Goal: Task Accomplishment & Management: Complete application form

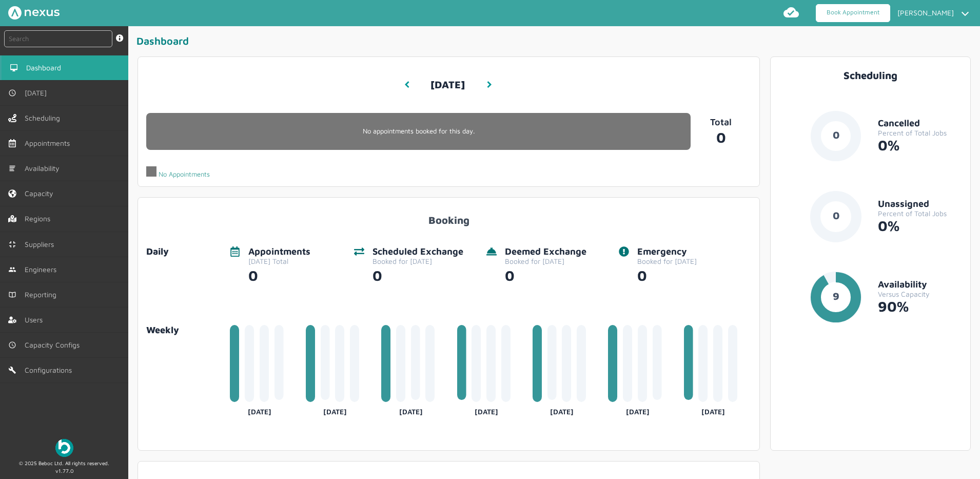
click at [837, 19] on link "Book Appointment" at bounding box center [853, 13] width 74 height 18
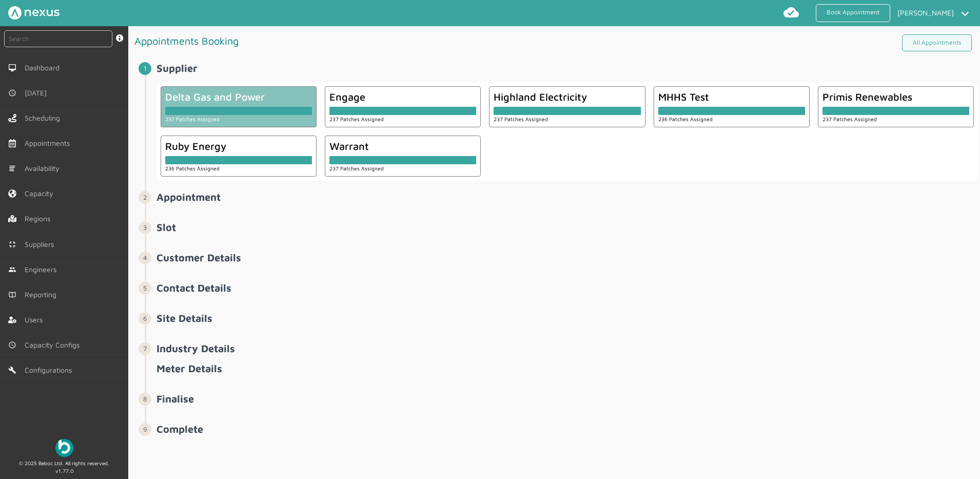
click at [205, 124] on div "Delta Gas and Power 237 Patches Assigned" at bounding box center [239, 106] width 156 height 41
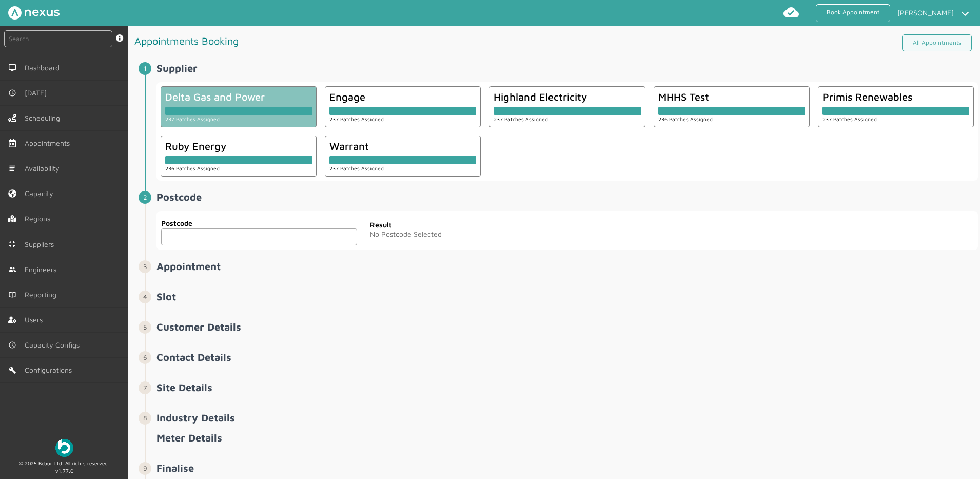
click at [248, 235] on input "text" at bounding box center [259, 236] width 196 height 17
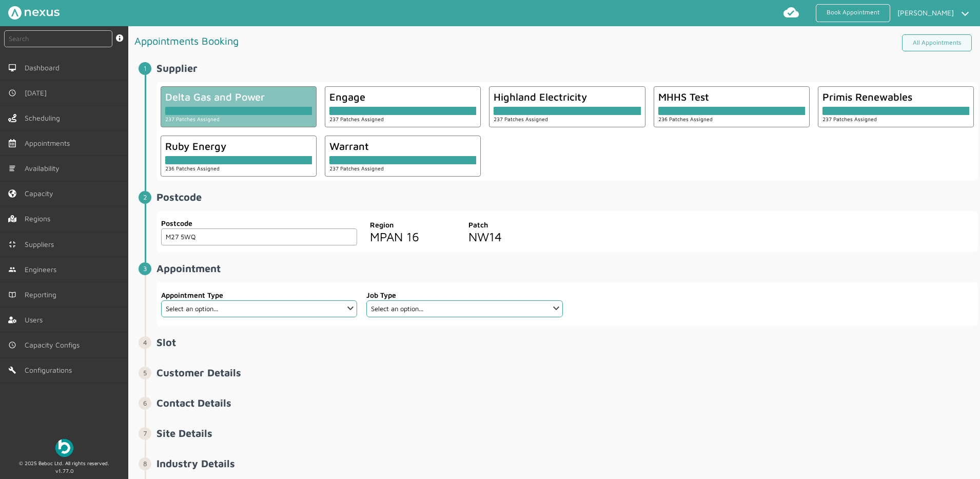
type input "M27 5WQ"
click at [260, 309] on select "Select an option... Cold Call Exchange Scheduled Exchange" at bounding box center [259, 308] width 196 height 17
select select "2: 5da647ca4fc5f258734955ce"
click at [161, 300] on select "Select an option... Cold Call Exchange Scheduled Exchange" at bounding box center [259, 308] width 196 height 17
click at [425, 306] on select "Select an option... Dual Fuel Dual Fuel - SMETS 2 Electric - SMETS 2 Gas - SMET…" at bounding box center [464, 308] width 196 height 17
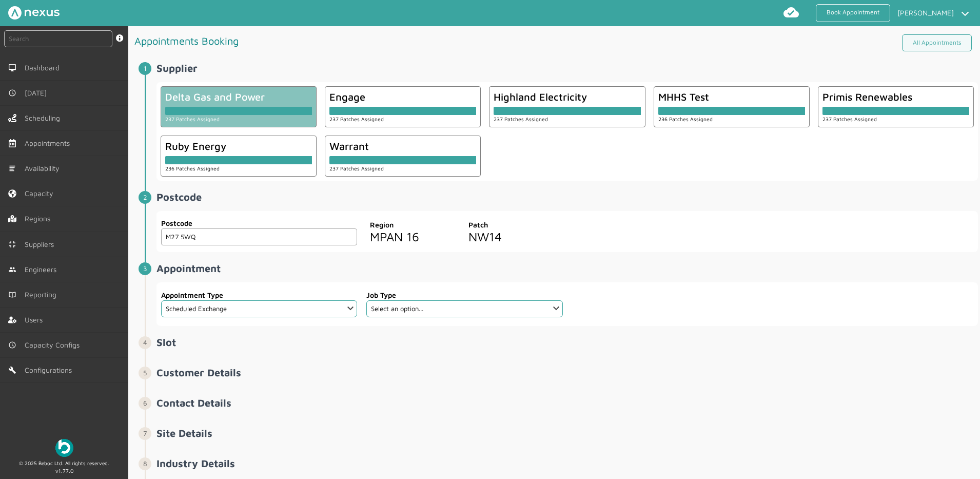
drag, startPoint x: 346, startPoint y: 271, endPoint x: 336, endPoint y: 286, distance: 17.8
click at [346, 271] on h2 "Appointment ️️️" at bounding box center [568, 268] width 822 height 12
click at [321, 305] on select "Select an option... Cold Call Exchange Scheduled Exchange" at bounding box center [259, 308] width 196 height 17
click at [280, 297] on label "Appointment Type" at bounding box center [259, 294] width 196 height 11
click at [274, 310] on select "Select an option... Cold Call Exchange Scheduled Exchange" at bounding box center [259, 308] width 196 height 17
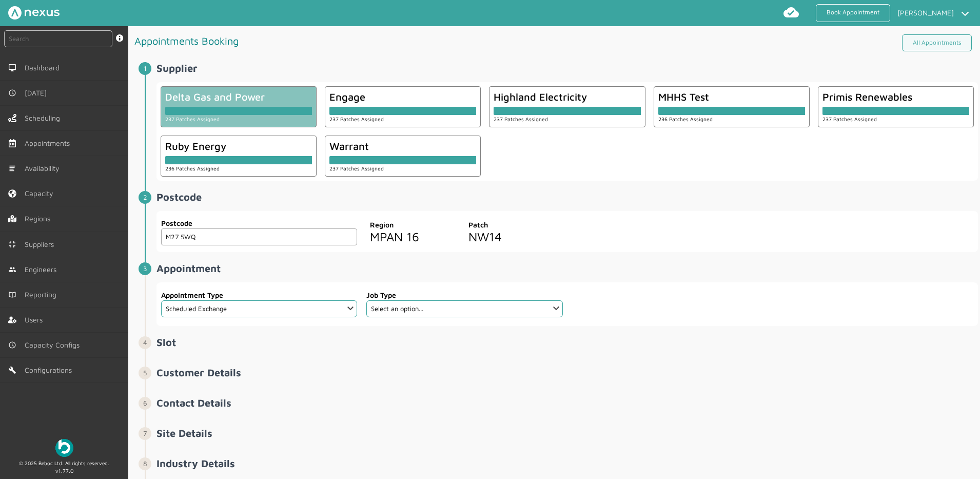
click at [279, 298] on label "Appointment Type" at bounding box center [259, 294] width 196 height 11
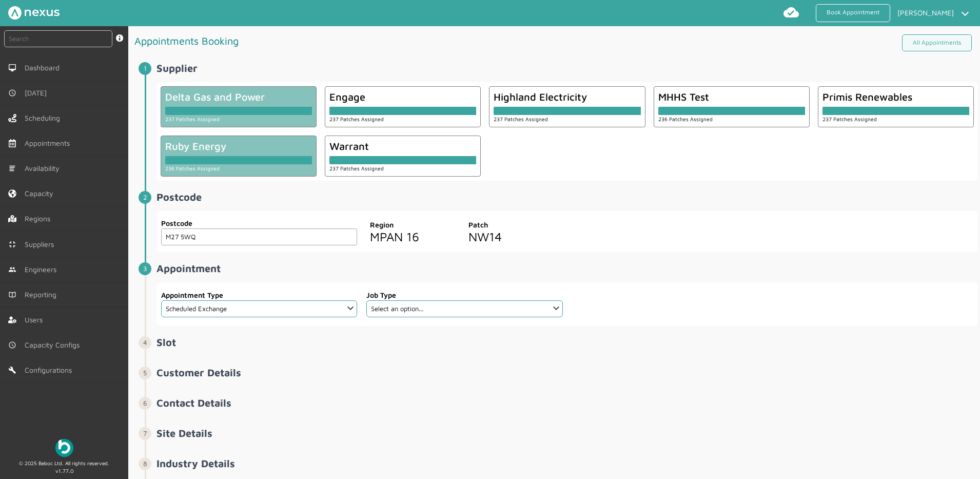
click at [224, 162] on div at bounding box center [238, 160] width 147 height 8
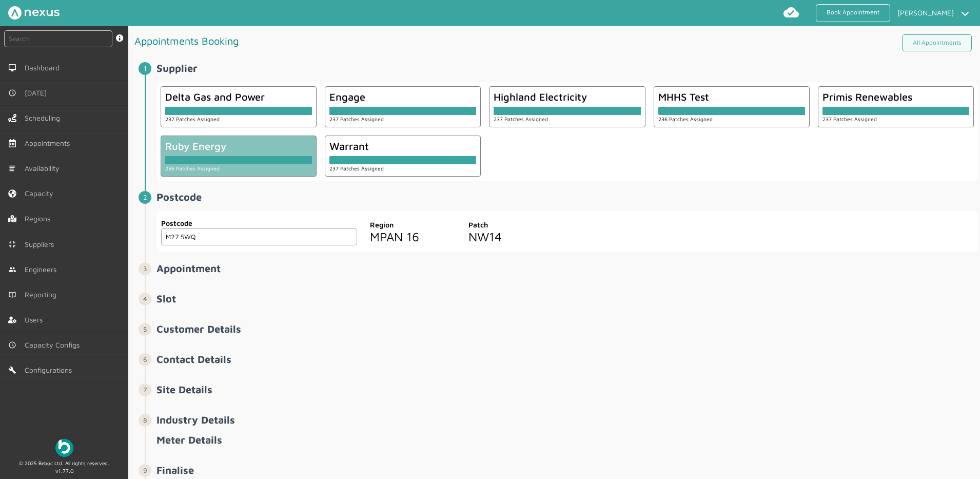
click at [234, 242] on input "M27 5WQ" at bounding box center [259, 236] width 196 height 17
click at [343, 231] on input "M27 5WQ" at bounding box center [259, 236] width 196 height 17
click at [160, 267] on h2 "Appointment ️️️" at bounding box center [568, 268] width 822 height 12
click at [210, 242] on input "M27 5WQ" at bounding box center [259, 236] width 196 height 17
click at [326, 230] on input "M27 5WQ" at bounding box center [259, 236] width 196 height 17
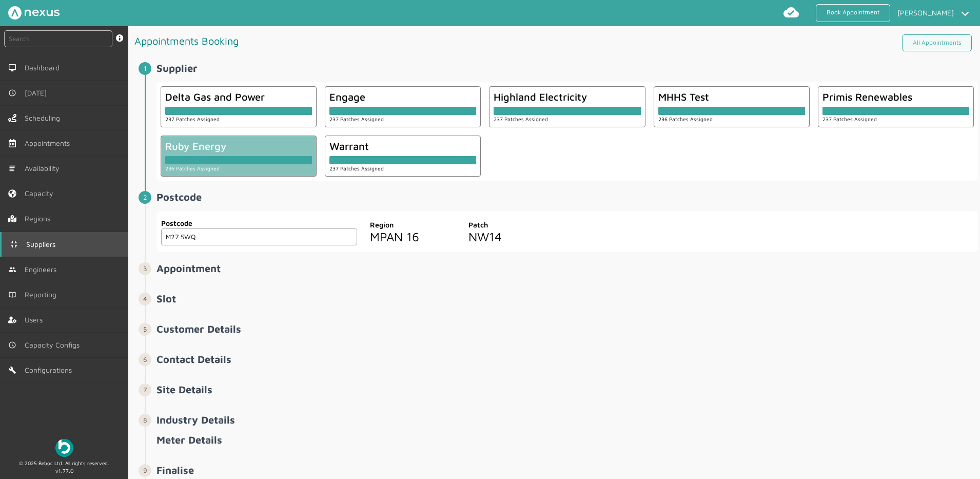
drag, startPoint x: 228, startPoint y: 238, endPoint x: 125, endPoint y: 239, distance: 103.1
click at [125, 239] on div "instant search Search by: Booking Reference, Customer Number, Account Number, M…" at bounding box center [490, 252] width 980 height 453
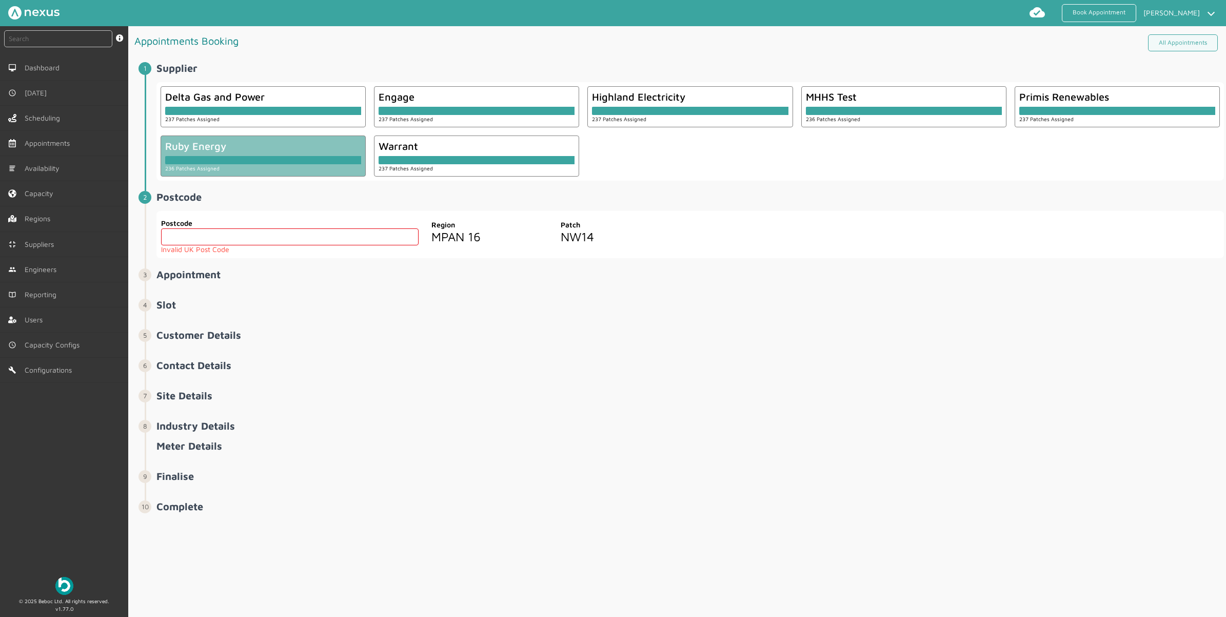
click at [255, 239] on input "text" at bounding box center [290, 236] width 258 height 17
paste input "PR7 6TE"
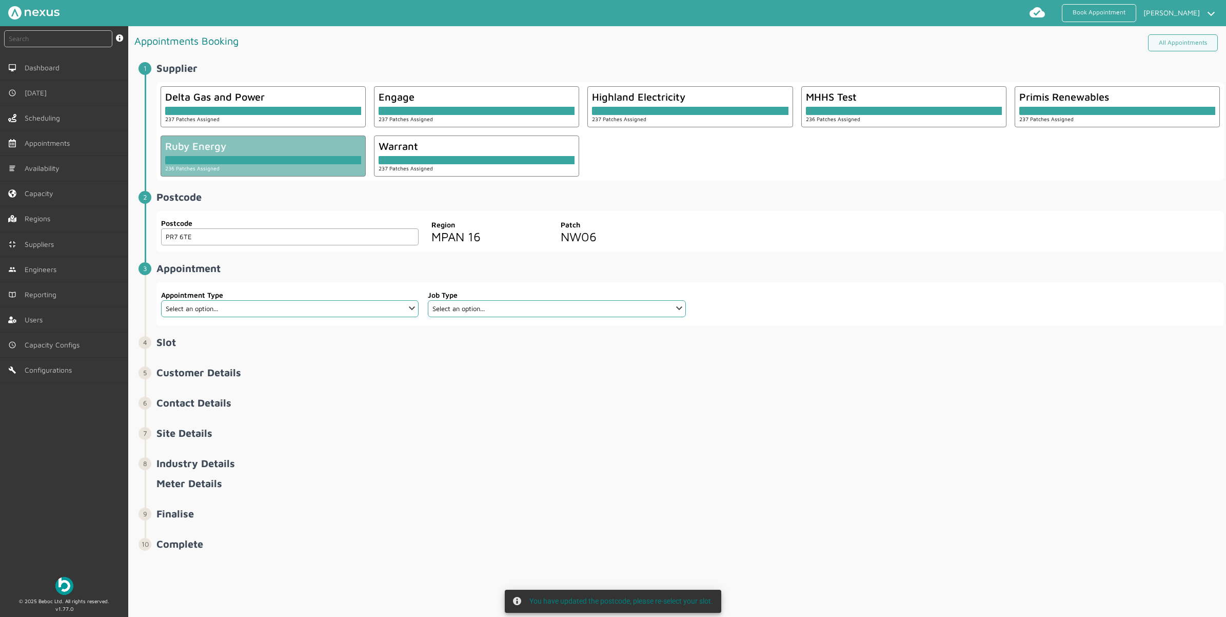
type input "PR7 6TE"
click at [262, 304] on select "Select an option... Additional Work Check Meter Electric Vehicle Emergency Exch…" at bounding box center [290, 308] width 258 height 17
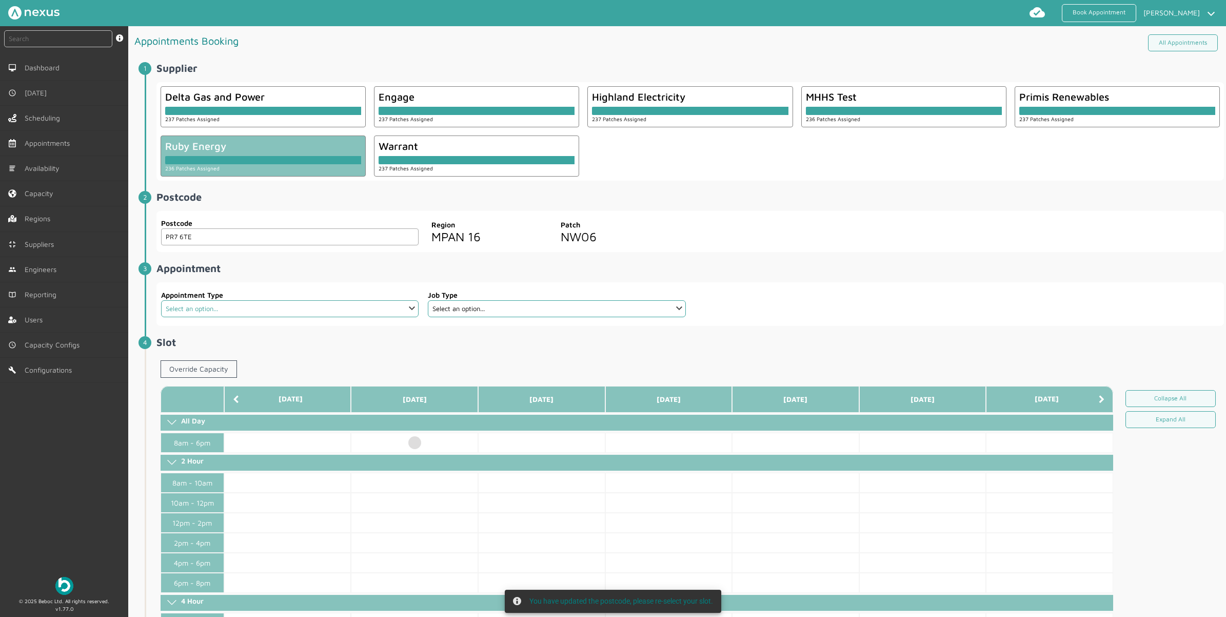
select select "7: 6422ec7fcd44966678f35e74"
click at [161, 301] on select "Select an option... Additional Work Check Meter Electric Vehicle Emergency Exch…" at bounding box center [290, 308] width 258 height 17
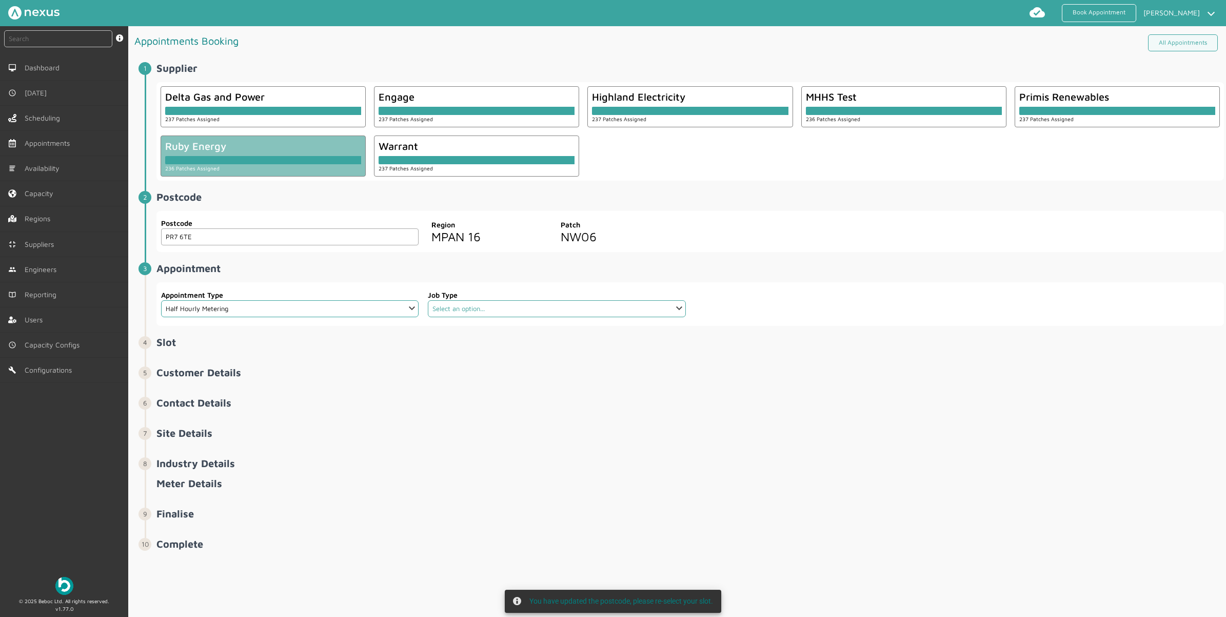
click at [535, 309] on select "Select an option... Communication Device Exchange De-Energise Energise Meter Ex…" at bounding box center [557, 308] width 258 height 17
select select "4: 6422e9d2cd44966678f35e6c"
click at [428, 301] on select "Select an option... Communication Device Exchange De-Energise Energise Meter Ex…" at bounding box center [557, 308] width 258 height 17
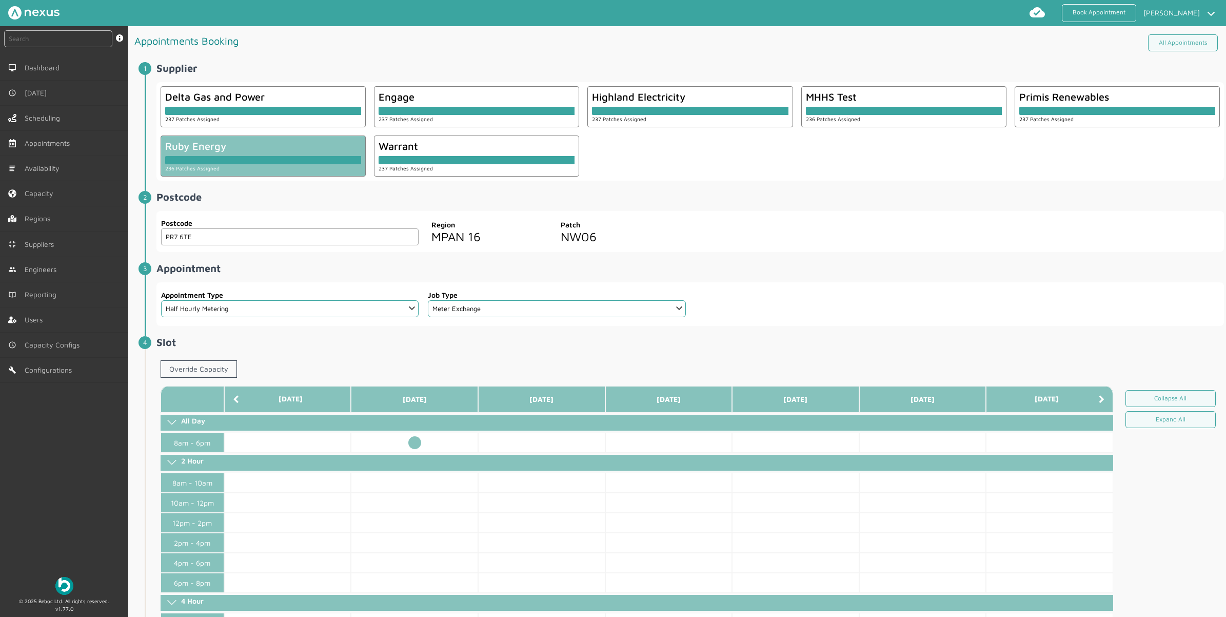
click at [417, 441] on td at bounding box center [414, 443] width 127 height 20
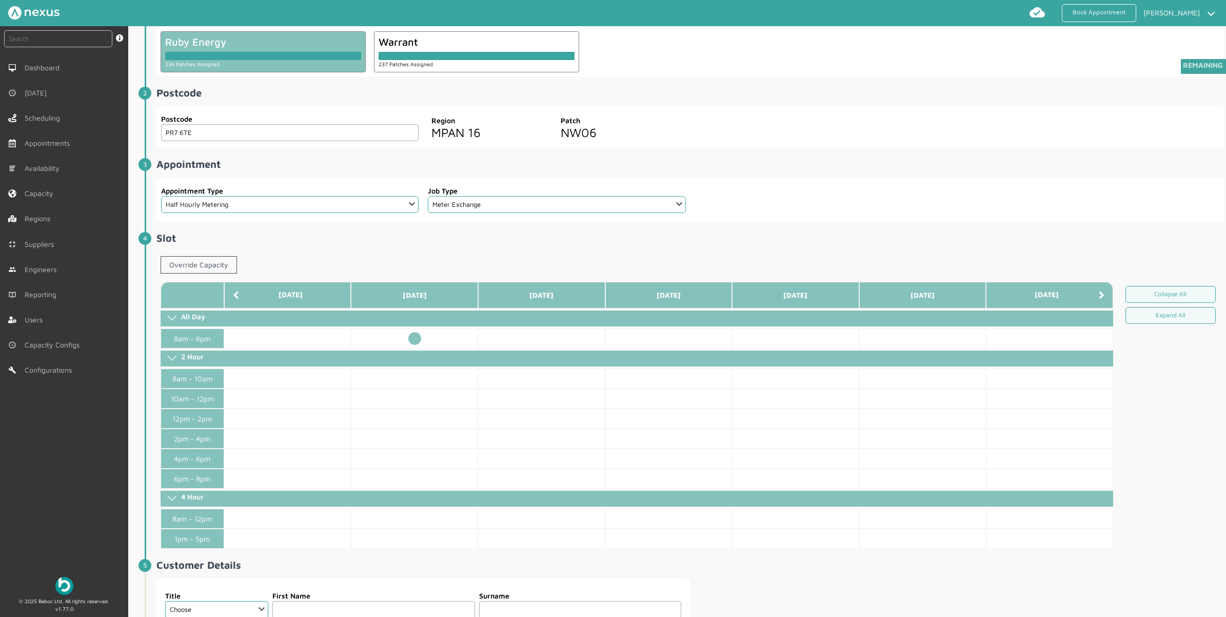
scroll to position [257, 0]
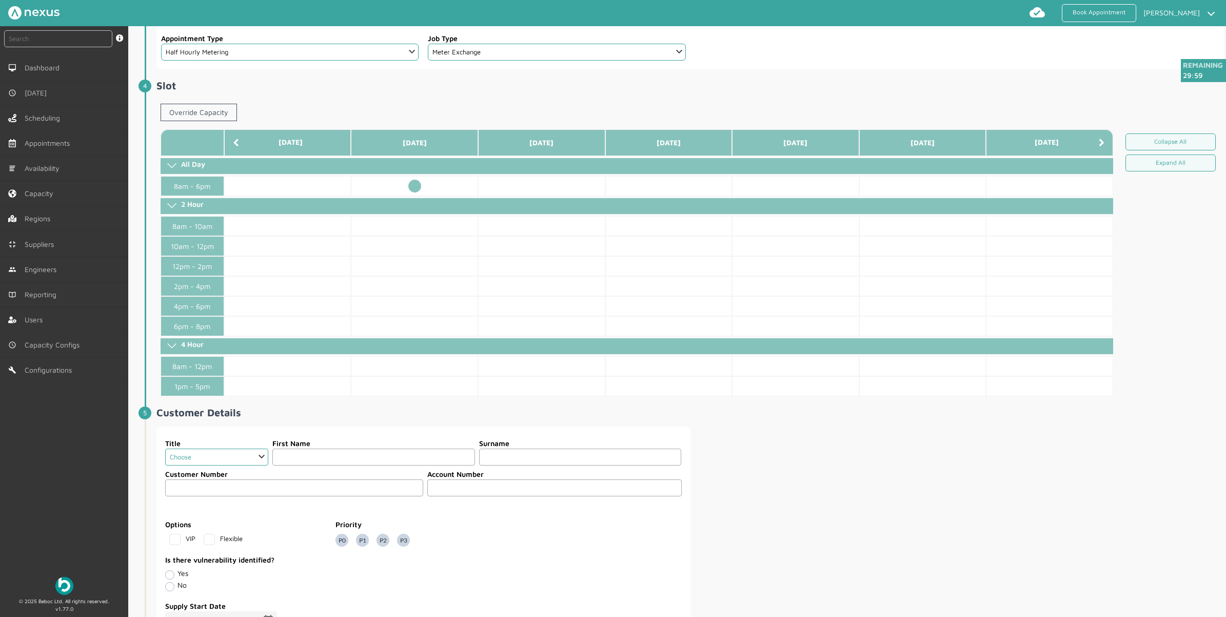
click at [217, 462] on select "Choose Dr Mr Mrs Miss Ms [PERSON_NAME][DEMOGRAPHIC_DATA]" at bounding box center [216, 456] width 103 height 17
select select "2: Mr"
click at [165, 453] on select "Choose Dr Mr Mrs Miss Ms [PERSON_NAME][DEMOGRAPHIC_DATA]" at bounding box center [216, 456] width 103 height 17
click at [350, 465] on input "text" at bounding box center [373, 456] width 203 height 17
type input "fff"
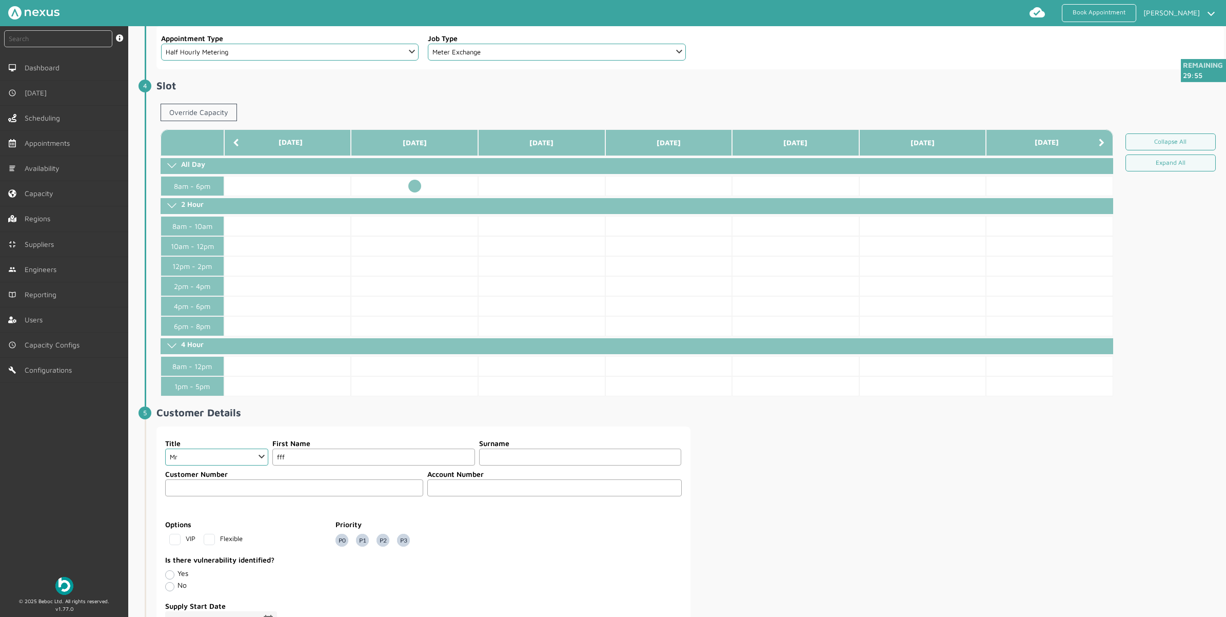
click at [509, 460] on input "text" at bounding box center [580, 456] width 203 height 17
type input "fgfg"
click at [213, 478] on input "text" at bounding box center [294, 487] width 258 height 17
type input "fgf"
click at [457, 478] on input "text" at bounding box center [554, 487] width 254 height 17
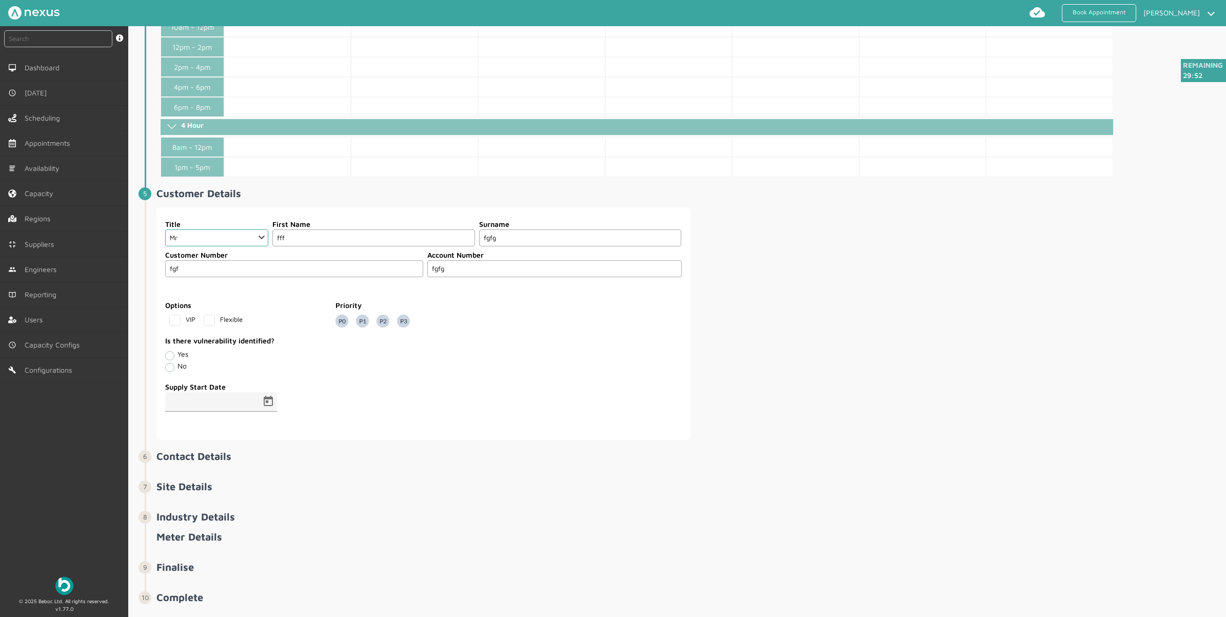
scroll to position [503, 0]
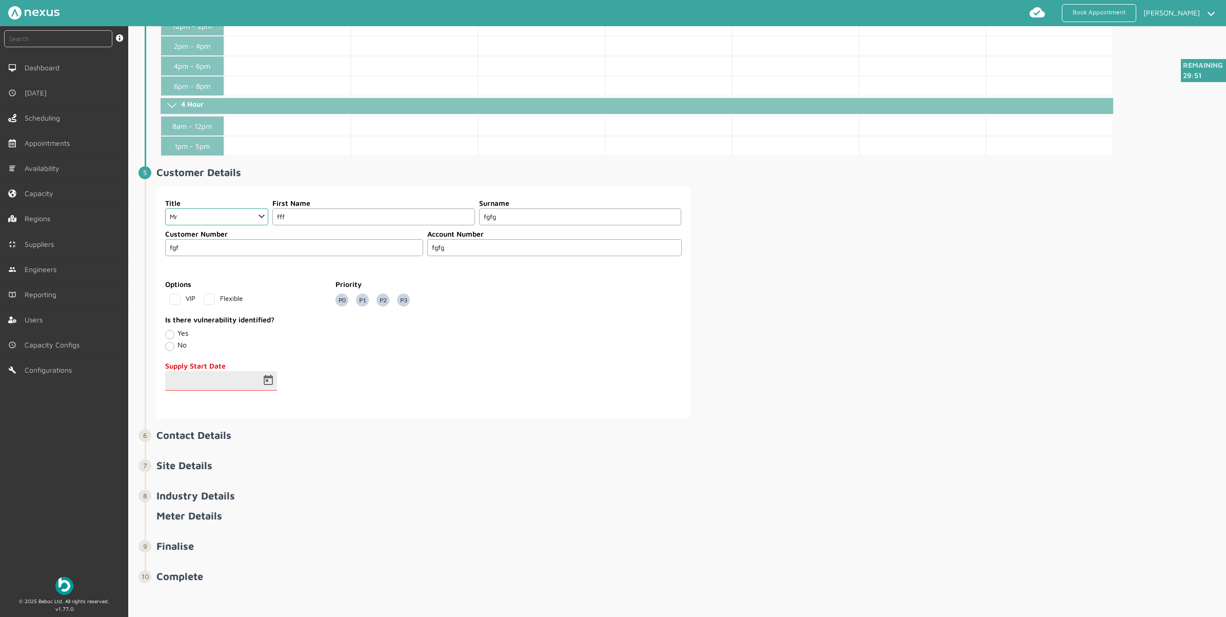
type input "fgfg"
click at [175, 378] on input at bounding box center [211, 384] width 92 height 12
click at [272, 381] on span "Open calendar" at bounding box center [268, 380] width 25 height 25
click at [220, 478] on span "23" at bounding box center [220, 537] width 18 height 18
type input "[DATE]"
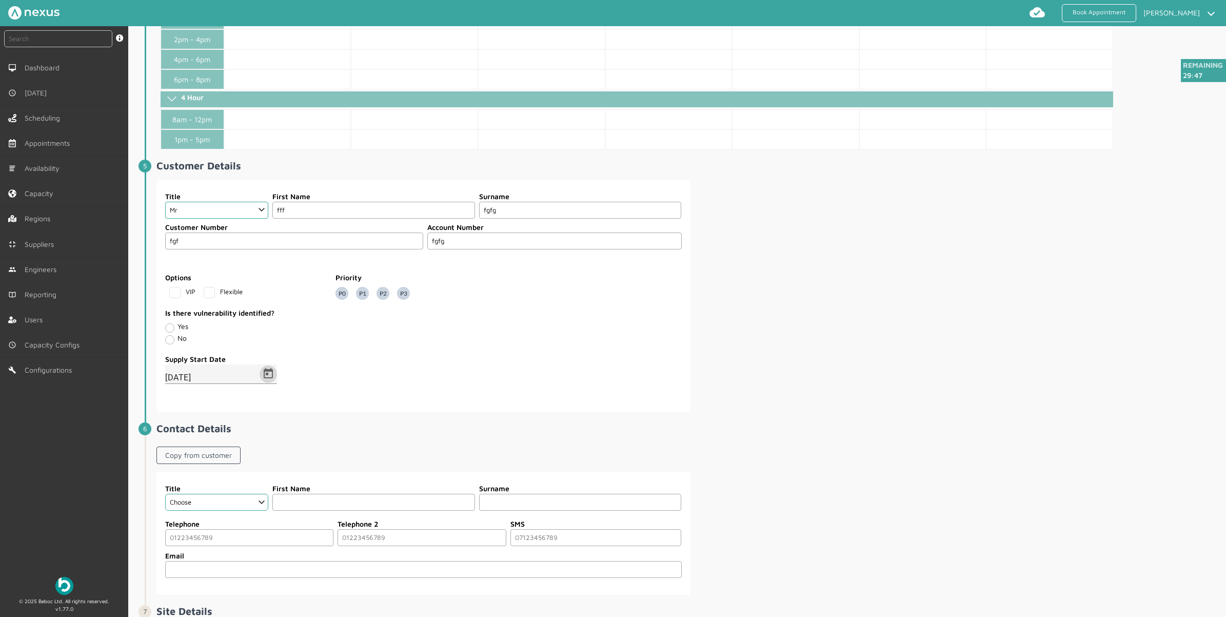
click at [178, 342] on label "No" at bounding box center [182, 338] width 9 height 9
click at [170, 344] on input "No" at bounding box center [169, 339] width 8 height 10
radio input "true"
click at [178, 330] on label "Yes" at bounding box center [183, 326] width 11 height 9
click at [168, 333] on input "Yes" at bounding box center [169, 327] width 8 height 10
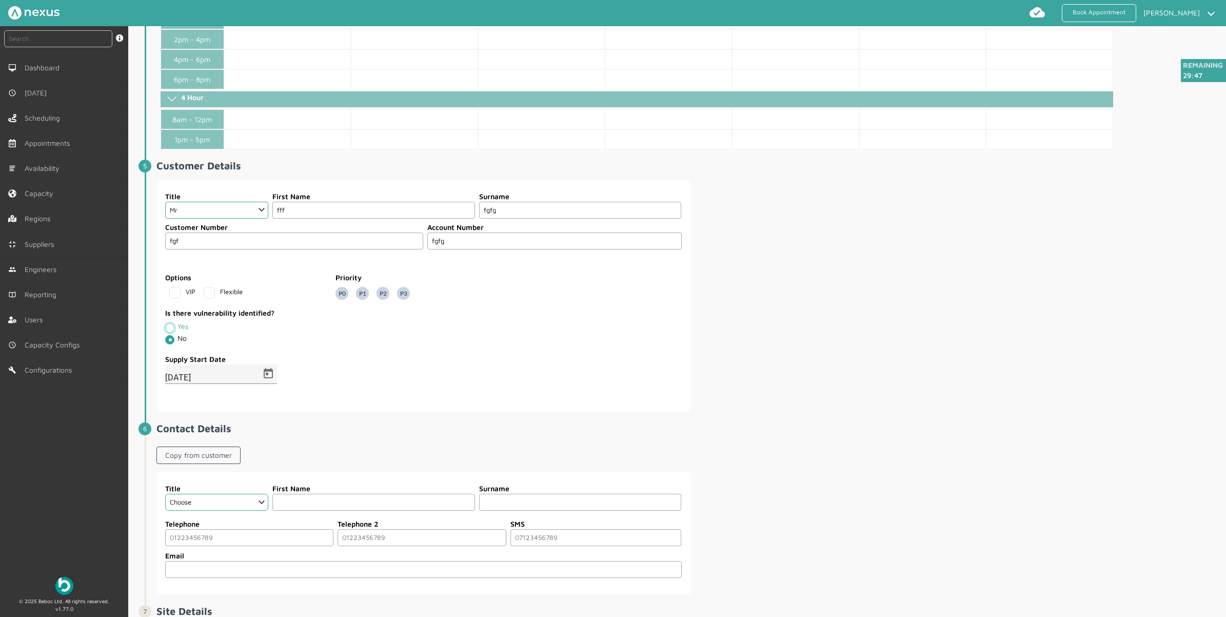
radio input "true"
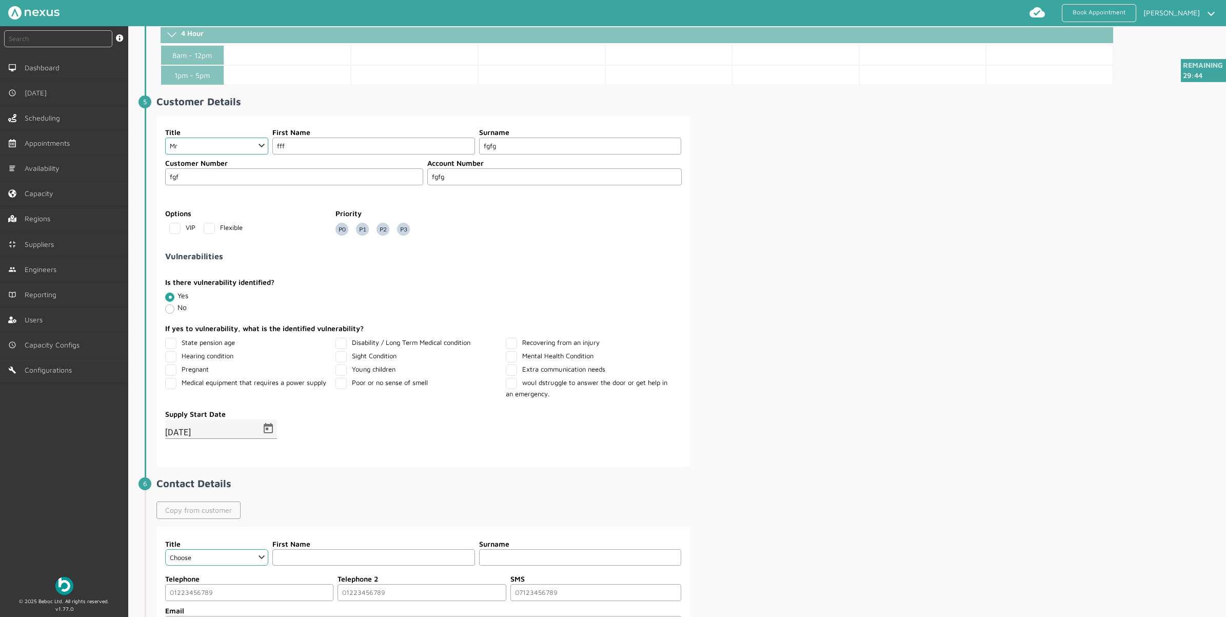
click at [218, 478] on link "Copy from customer" at bounding box center [199, 509] width 84 height 17
select select "2: Mr"
type input "fff"
type input "fgfg"
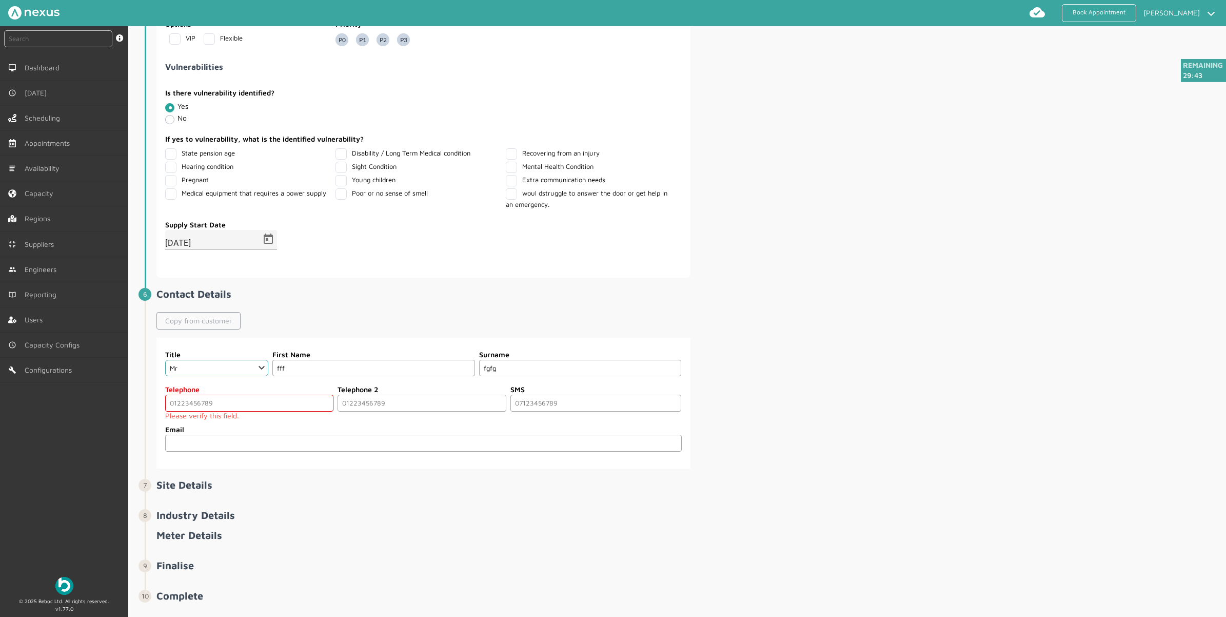
scroll to position [778, 0]
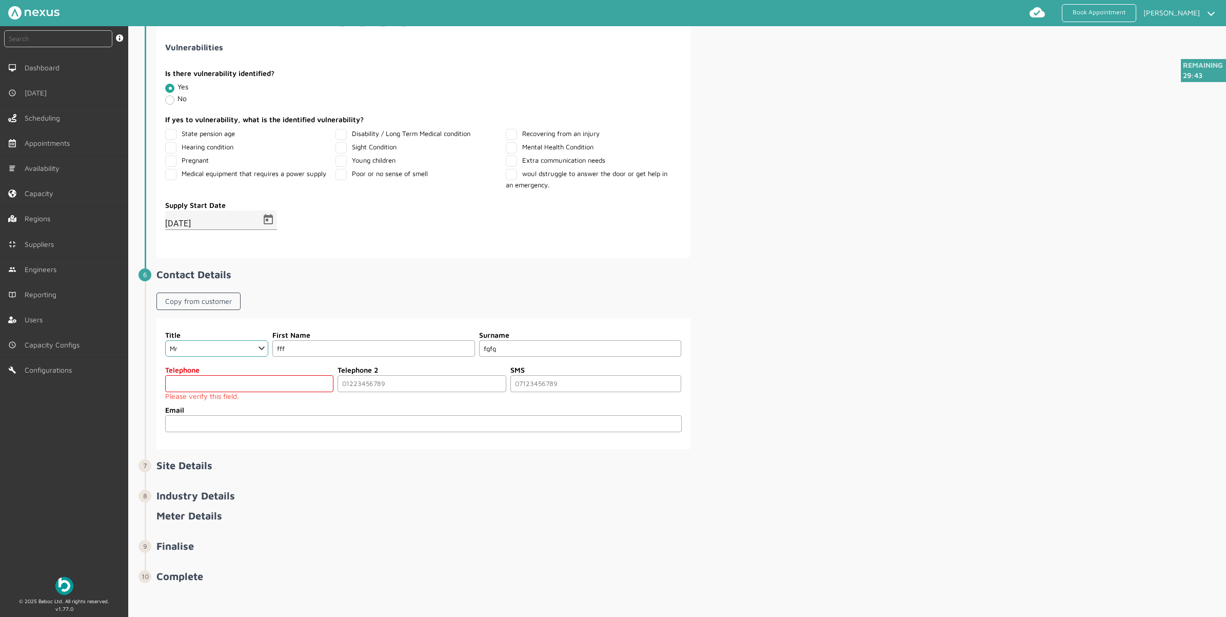
click at [260, 392] on input "tel" at bounding box center [249, 383] width 168 height 17
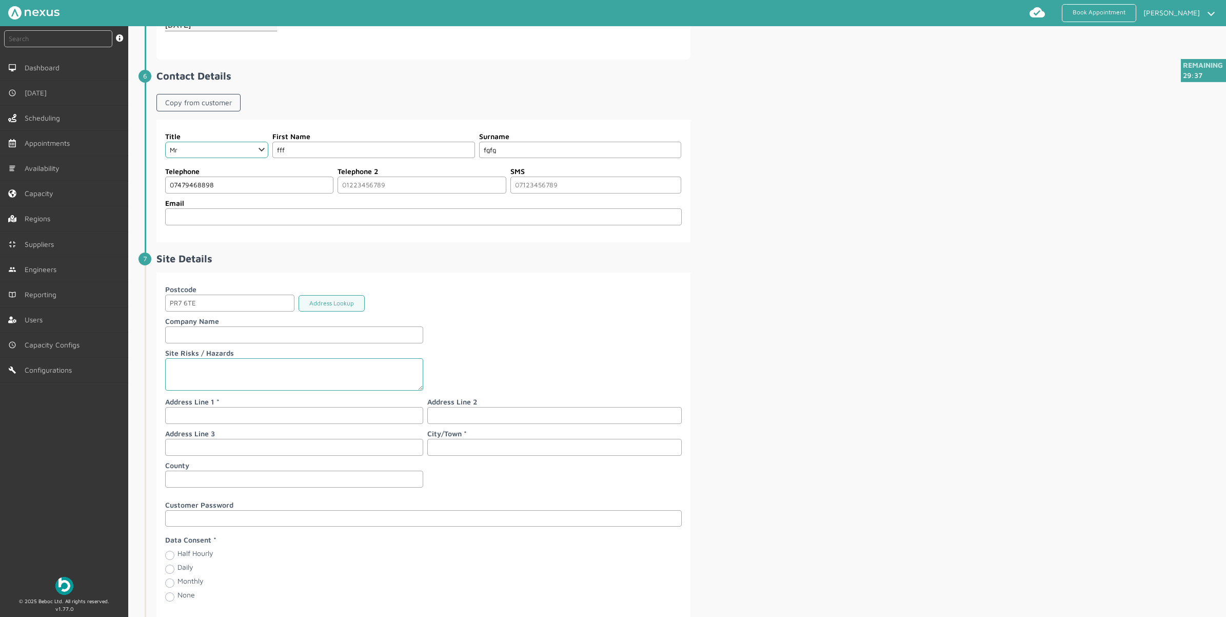
scroll to position [1034, 0]
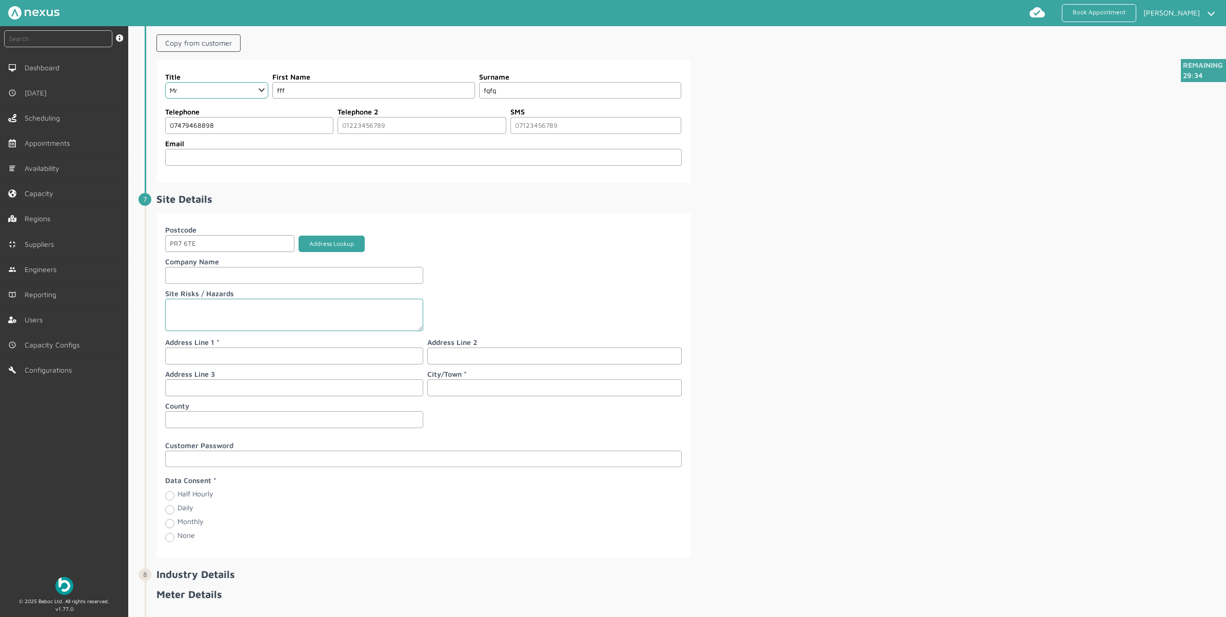
type input "07479468898"
click at [334, 252] on button "Address Lookup" at bounding box center [332, 244] width 66 height 17
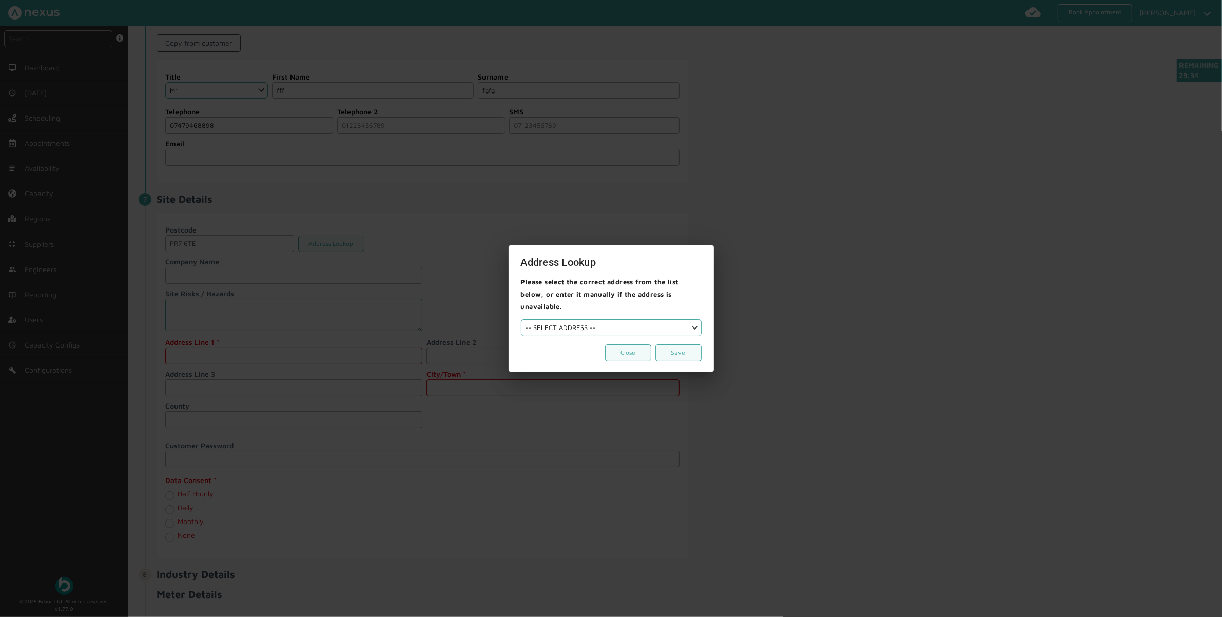
drag, startPoint x: 594, startPoint y: 306, endPoint x: 594, endPoint y: 316, distance: 9.7
click at [594, 316] on div "Please select the correct address from the list below, or enter it manually if …" at bounding box center [611, 324] width 205 height 96
click at [594, 319] on select "-- SELECT ADDRESS --" at bounding box center [611, 327] width 181 height 17
select select
click at [521, 319] on select "-- SELECT ADDRESS --" at bounding box center [611, 327] width 181 height 17
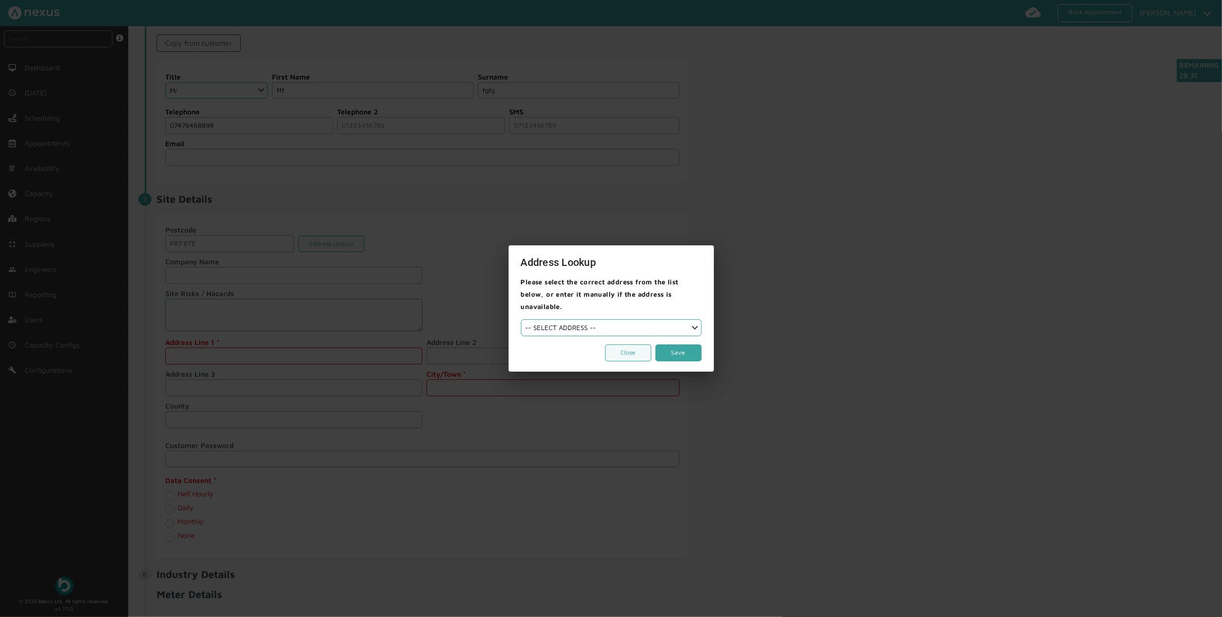
click at [671, 347] on button "Save" at bounding box center [678, 352] width 46 height 17
click at [676, 348] on button "Save" at bounding box center [678, 352] width 46 height 17
click at [198, 362] on div at bounding box center [611, 308] width 1222 height 617
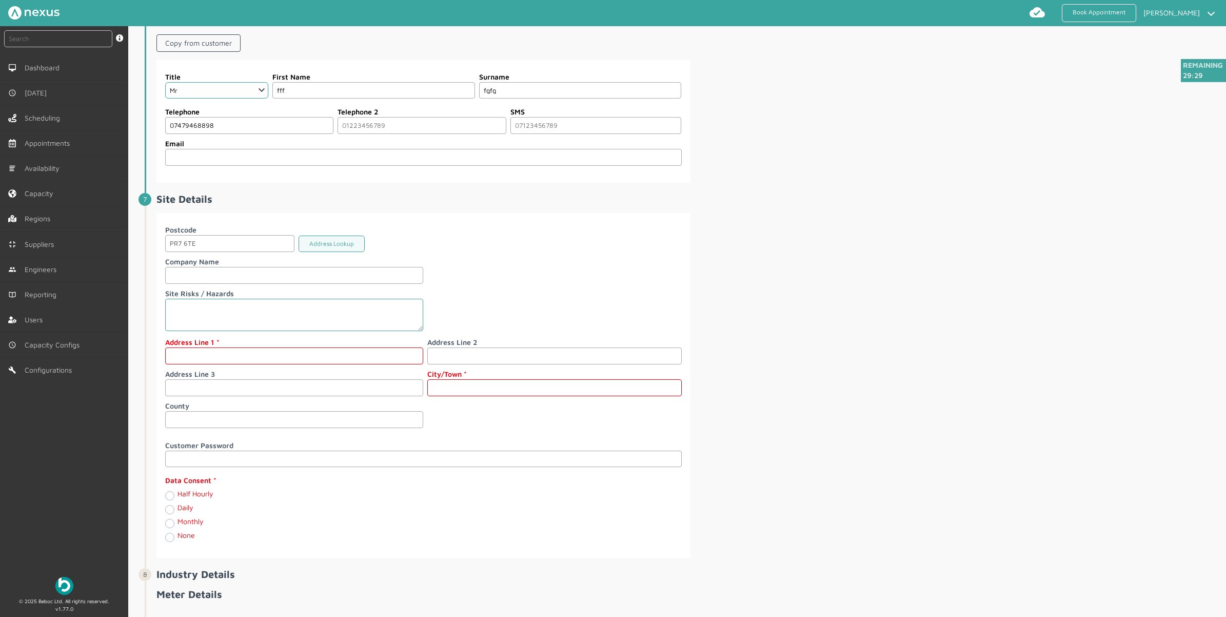
click at [240, 364] on input "text" at bounding box center [294, 355] width 258 height 17
type input "1"
click at [493, 411] on div "Postcode PR7 6TE Address Lookup Company Name Site Risks / Hazards Address Line …" at bounding box center [423, 328] width 517 height 208
click at [491, 396] on input "text" at bounding box center [554, 387] width 254 height 17
type input "[PERSON_NAME]"
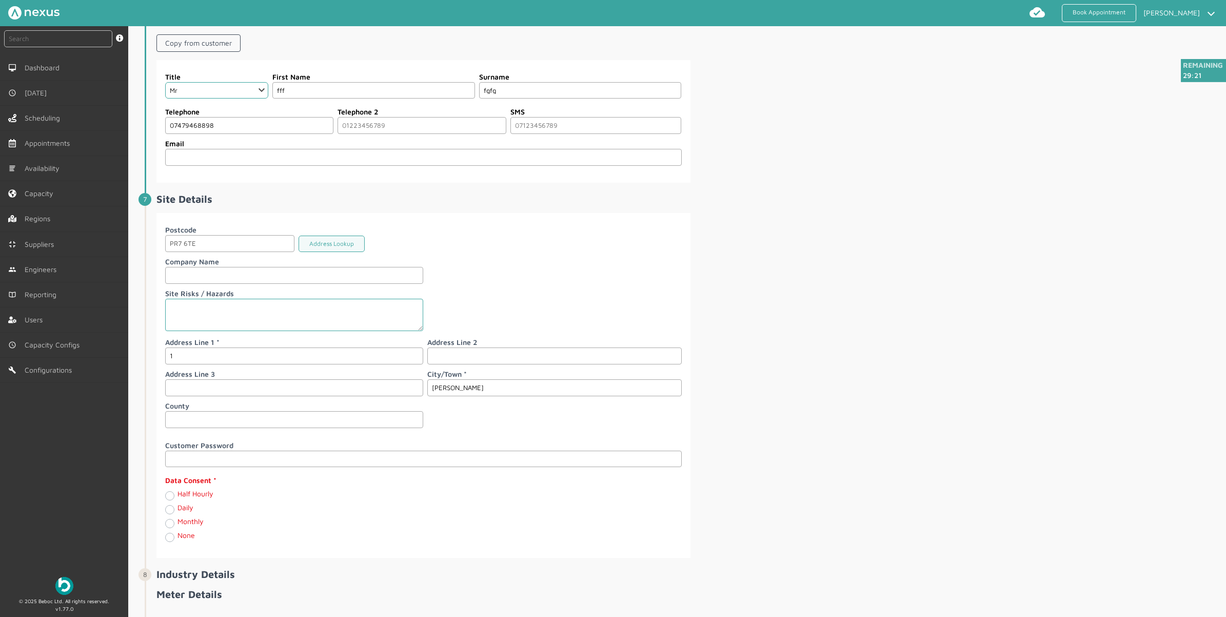
click at [178, 478] on label "Half Hourly" at bounding box center [196, 493] width 36 height 9
click at [173, 478] on Hourly "Half Hourly" at bounding box center [169, 495] width 8 height 10
radio Hourly "true"
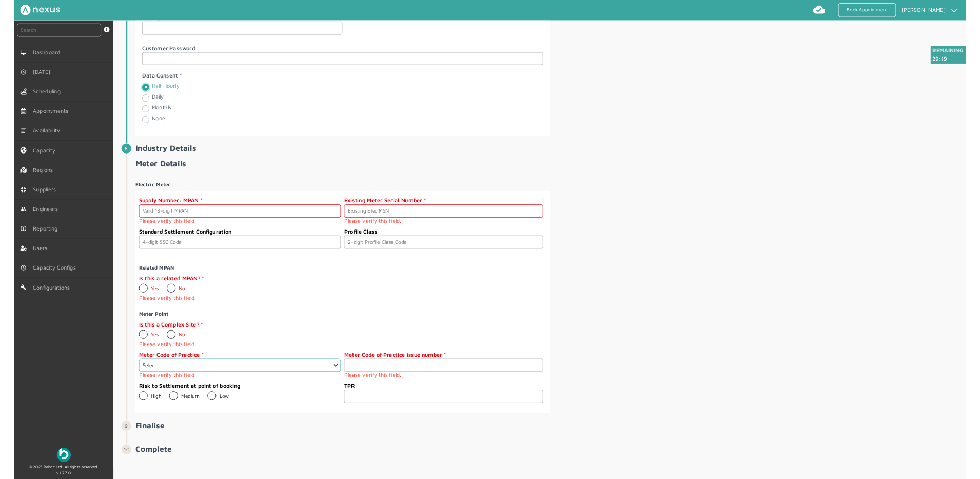
scroll to position [1419, 0]
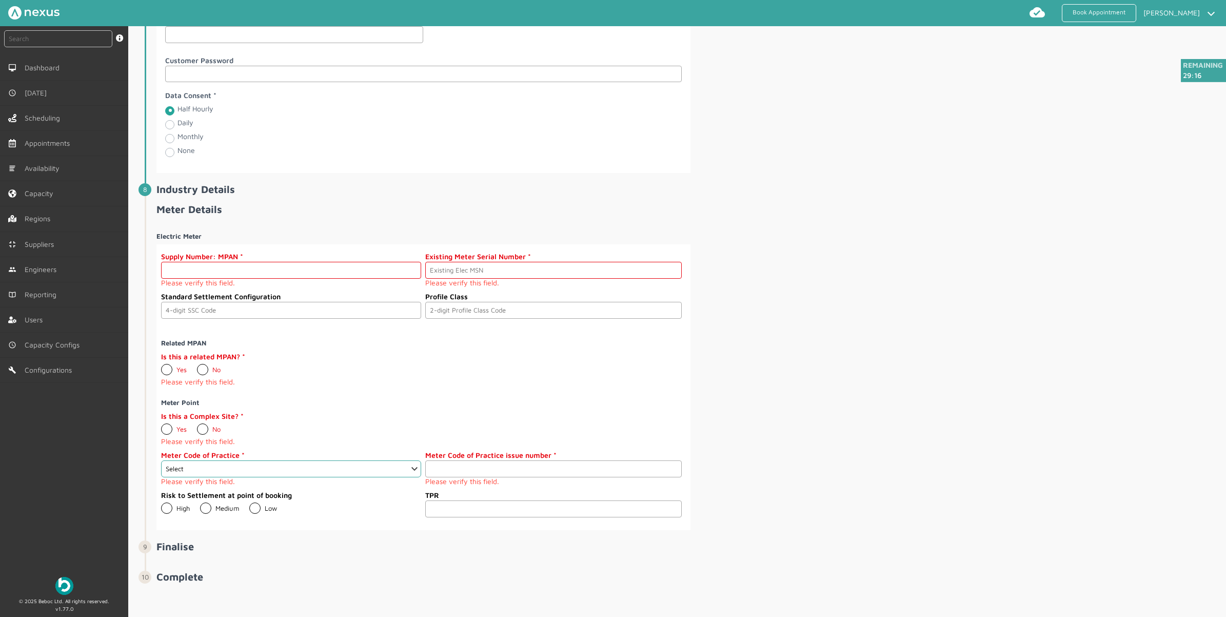
click at [368, 277] on input "text" at bounding box center [291, 270] width 260 height 17
click at [550, 406] on h4 "Meter Point" at bounding box center [421, 403] width 521 height 8
click at [352, 475] on select "Select 1 2 3 4 5 6 7 8 9 10 11" at bounding box center [291, 468] width 260 height 17
click at [355, 477] on select "Select 1 2 3 4 5 6 7 8 9 10 11" at bounding box center [291, 468] width 260 height 17
click at [550, 477] on input "number" at bounding box center [553, 468] width 256 height 17
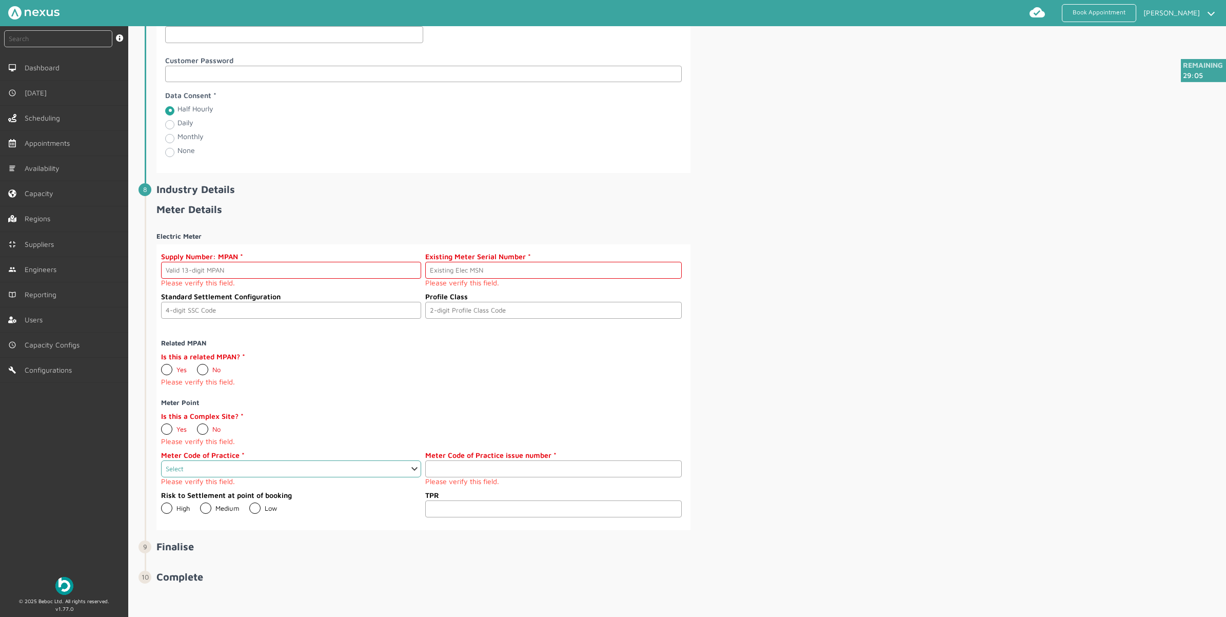
click at [398, 477] on select "Select 1 2 3 4 5 6 7 8 9 10 11" at bounding box center [291, 468] width 260 height 17
click at [569, 382] on div "Is this a related MPAN? Yes No Please verify this field." at bounding box center [421, 370] width 521 height 39
click at [206, 433] on label "No" at bounding box center [209, 429] width 24 height 8
click at [197, 425] on input "No" at bounding box center [197, 425] width 1 height 1
radio input "true"
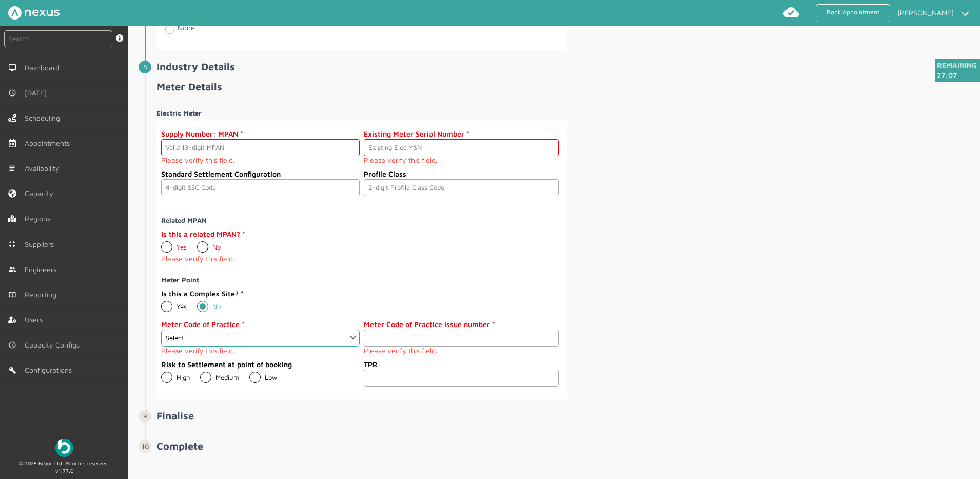
scroll to position [1560, 0]
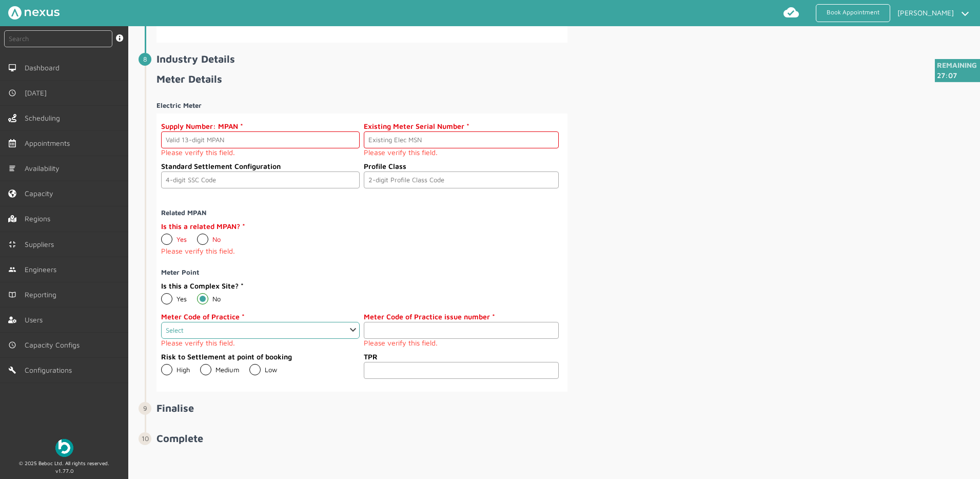
click at [282, 326] on select "Select 1 2 3 4 5 6 7 8 9 10 11" at bounding box center [260, 330] width 199 height 17
click at [379, 329] on input "number" at bounding box center [461, 330] width 194 height 17
drag, startPoint x: 492, startPoint y: 327, endPoint x: 525, endPoint y: 326, distance: 32.8
click at [493, 327] on input "number" at bounding box center [461, 330] width 194 height 17
click at [548, 329] on input "-1" at bounding box center [461, 330] width 194 height 17
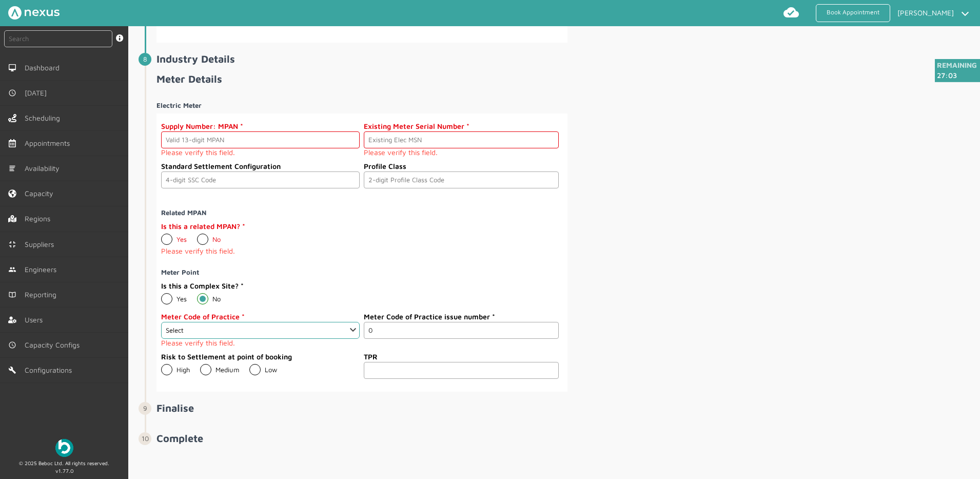
click at [548, 329] on input "0" at bounding box center [461, 330] width 194 height 17
click at [548, 328] on input "1" at bounding box center [461, 330] width 194 height 17
click at [548, 328] on input "2" at bounding box center [461, 330] width 194 height 17
click at [548, 328] on input "3" at bounding box center [461, 330] width 194 height 17
click at [548, 328] on input "4" at bounding box center [461, 330] width 194 height 17
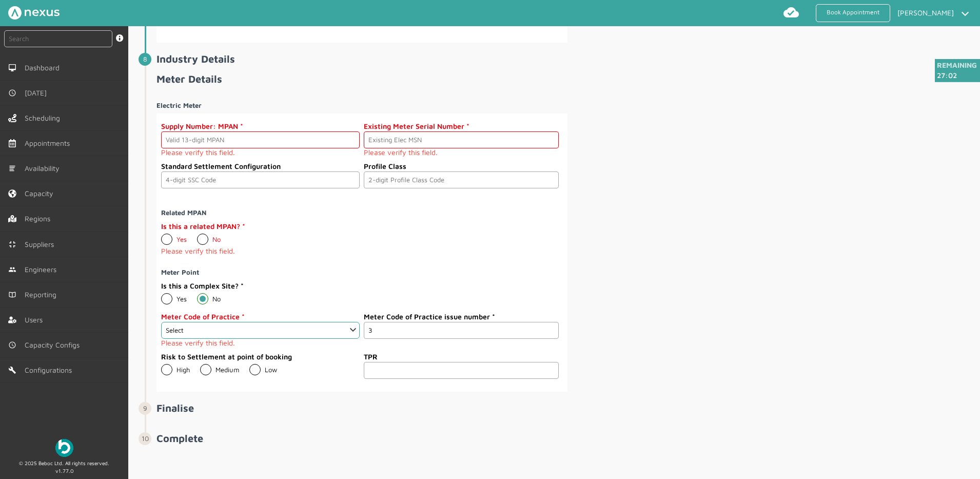
click at [549, 332] on input "3" at bounding box center [461, 330] width 194 height 17
click at [549, 332] on input "2" at bounding box center [461, 330] width 194 height 17
click at [549, 332] on input "1" at bounding box center [461, 330] width 194 height 17
click at [549, 332] on input "0" at bounding box center [461, 330] width 194 height 17
drag, startPoint x: 666, startPoint y: 291, endPoint x: 673, endPoint y: 290, distance: 6.7
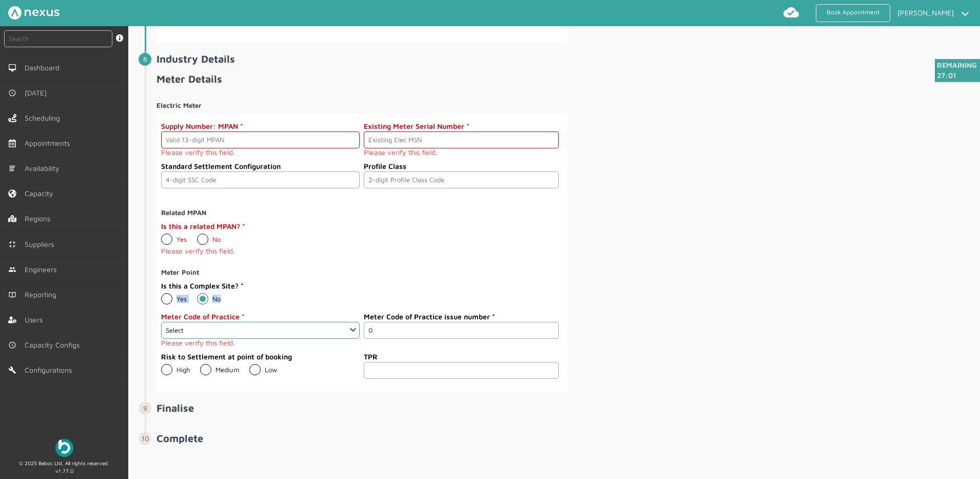
click at [673, 290] on div "Electric Meter Supply Number: MPAN Please verify this field. Existing Meter Ser…" at bounding box center [568, 242] width 822 height 299
click at [289, 332] on select "Select 1 2 3 4 5 6 7 8 9 10 11" at bounding box center [260, 330] width 199 height 17
click at [314, 316] on label "Meter Code of Practice" at bounding box center [260, 316] width 199 height 11
click at [342, 324] on select "Select 1 2 3 4 5 6 7 8 9 10 11" at bounding box center [260, 330] width 199 height 17
click at [513, 231] on div "Is this a related MPAN? Yes No Please verify this field." at bounding box center [360, 240] width 398 height 39
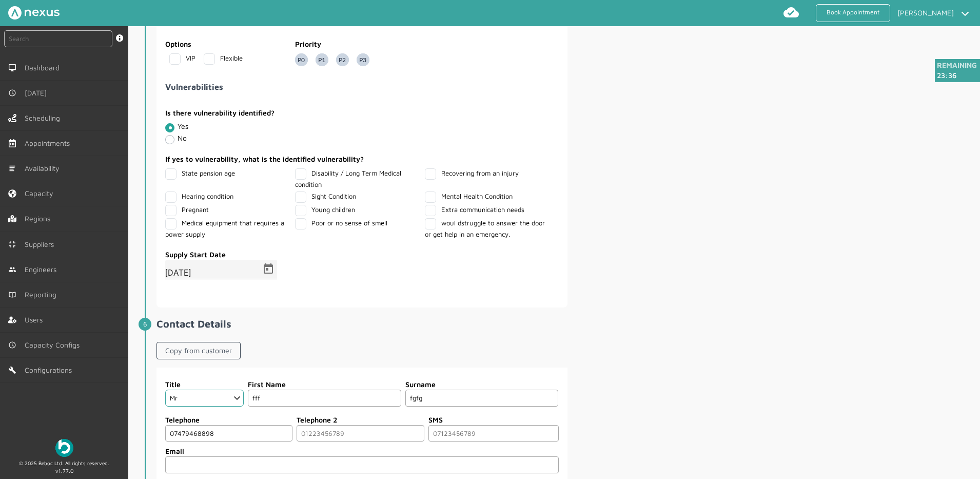
scroll to position [791, 0]
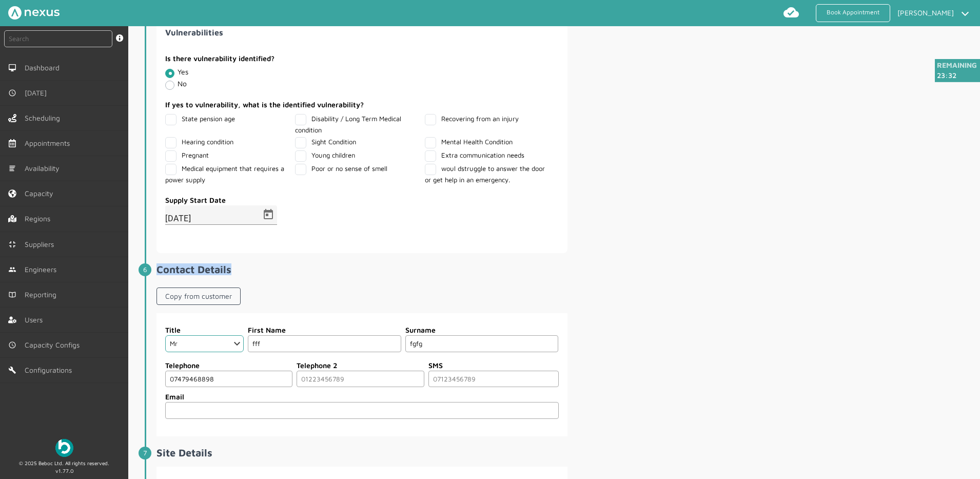
drag, startPoint x: 974, startPoint y: 215, endPoint x: 978, endPoint y: 274, distance: 58.6
click at [978, 274] on div "Remaining 23:32 Appointments Booking All Appointments Supplier ️️️ Delta Gas an…" at bounding box center [554, 252] width 852 height 453
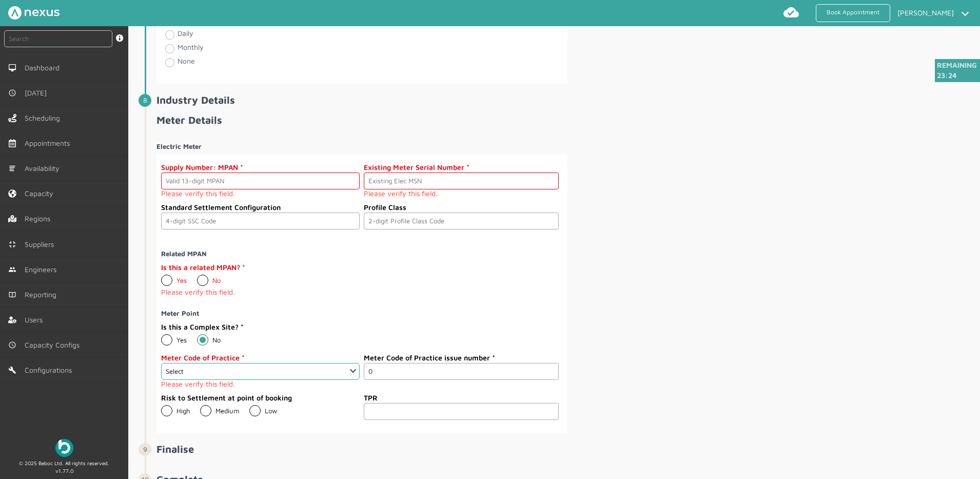
scroll to position [1528, 0]
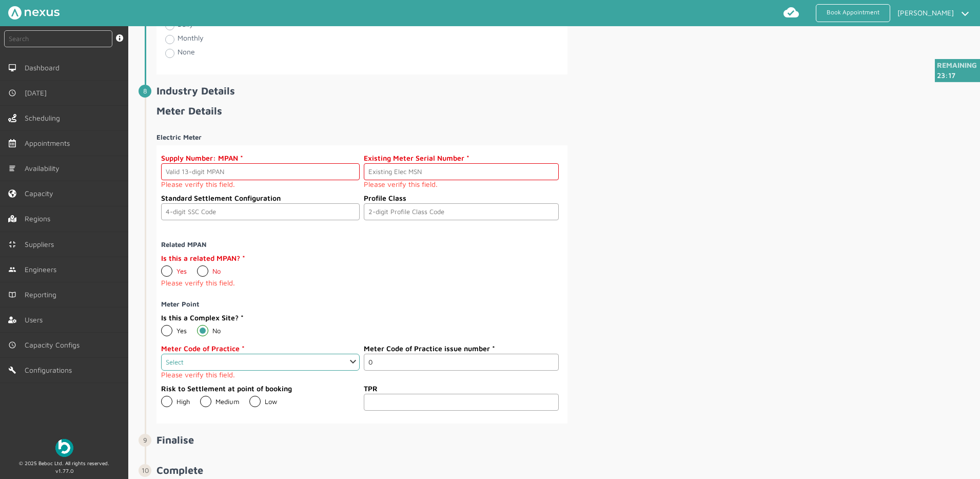
click at [310, 361] on select "Select 1 2 3 4 5 6 7 8 9 10 11" at bounding box center [260, 362] width 199 height 17
click at [435, 362] on input "0" at bounding box center [461, 362] width 194 height 17
click at [548, 361] on input "3" at bounding box center [461, 362] width 194 height 17
click at [548, 361] on input "4" at bounding box center [461, 362] width 194 height 17
click at [545, 363] on input "3" at bounding box center [461, 362] width 194 height 17
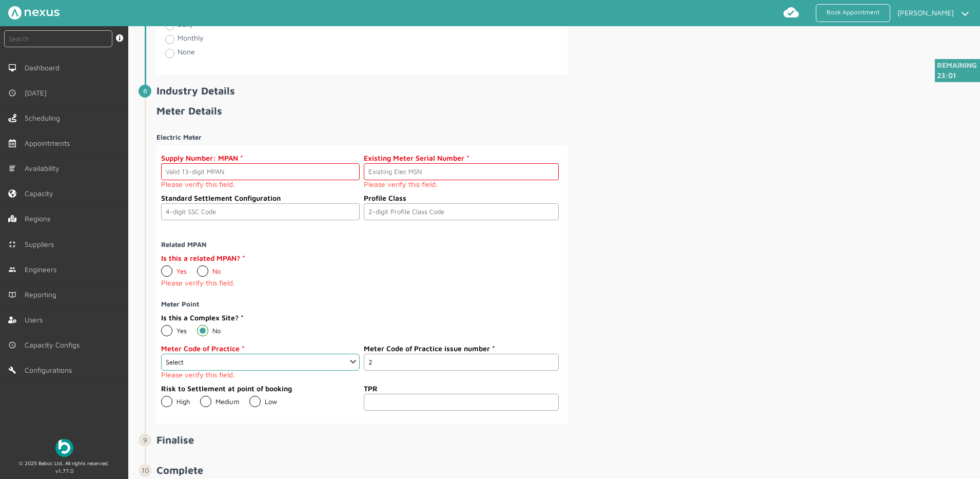
click at [545, 363] on input "2" at bounding box center [461, 362] width 194 height 17
click at [545, 362] on input "1" at bounding box center [461, 362] width 194 height 17
click at [549, 364] on input "0" at bounding box center [461, 362] width 194 height 17
click at [549, 364] on input "-1" at bounding box center [461, 362] width 194 height 17
click at [549, 364] on input "-2" at bounding box center [461, 362] width 194 height 17
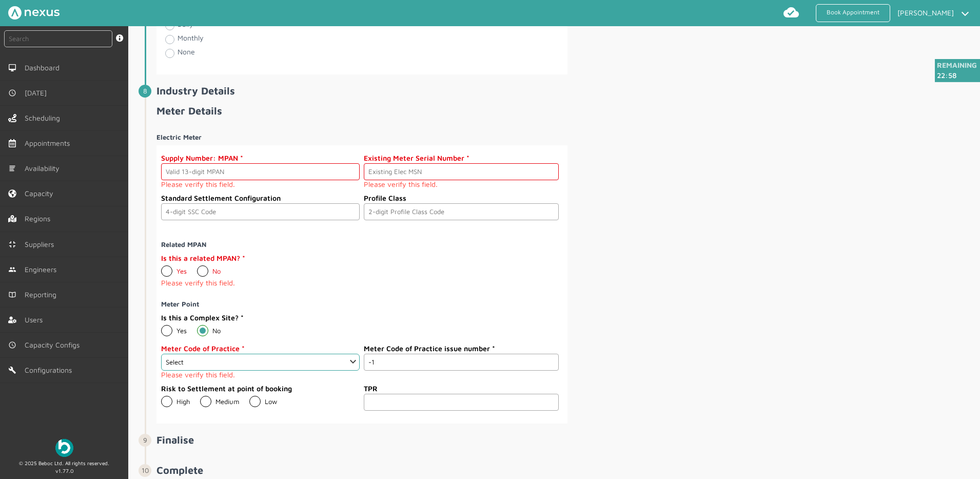
click at [546, 358] on input "-1" at bounding box center [461, 362] width 194 height 17
type input "0"
click at [546, 358] on input "0" at bounding box center [461, 362] width 194 height 17
click at [505, 291] on div "Is this a related MPAN? Yes No Please verify this field." at bounding box center [360, 271] width 398 height 39
click at [482, 401] on input "number" at bounding box center [461, 402] width 194 height 17
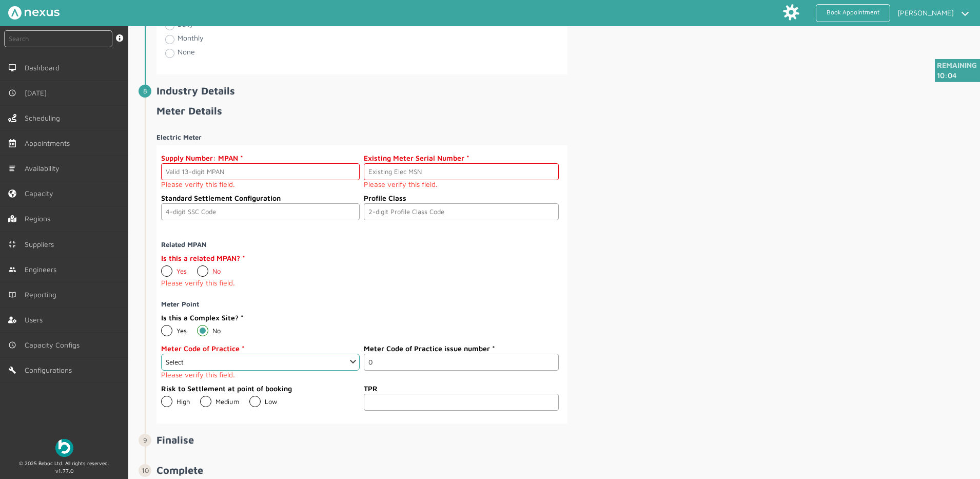
scroll to position [1526, 0]
